Goal: Task Accomplishment & Management: Complete application form

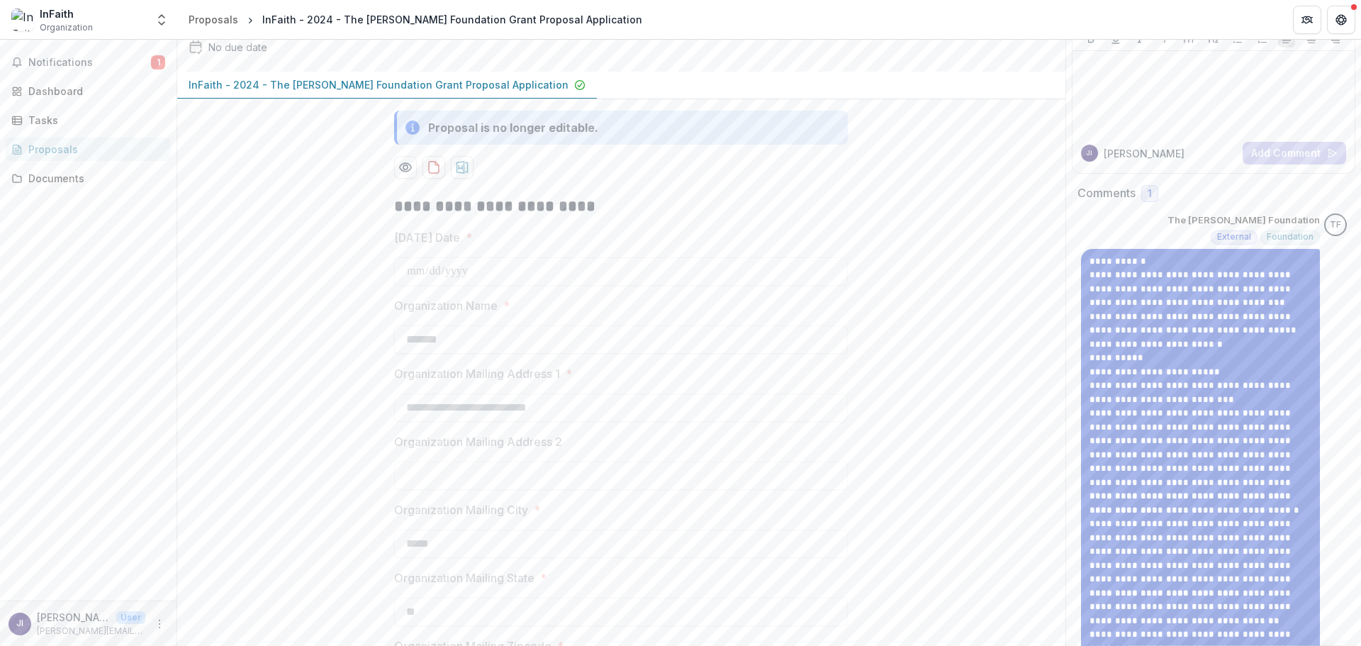
scroll to position [103, 0]
